Goal: Task Accomplishment & Management: Manage account settings

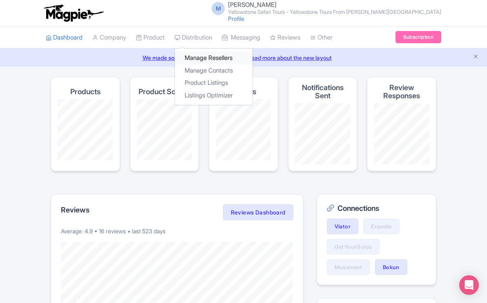
click at [198, 56] on link "Manage Resellers" at bounding box center [214, 58] width 78 height 13
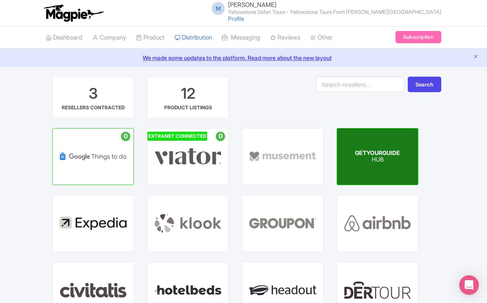
click at [369, 168] on div "GETYOURGUIDE HUB" at bounding box center [377, 157] width 81 height 56
